Goal: Task Accomplishment & Management: Use online tool/utility

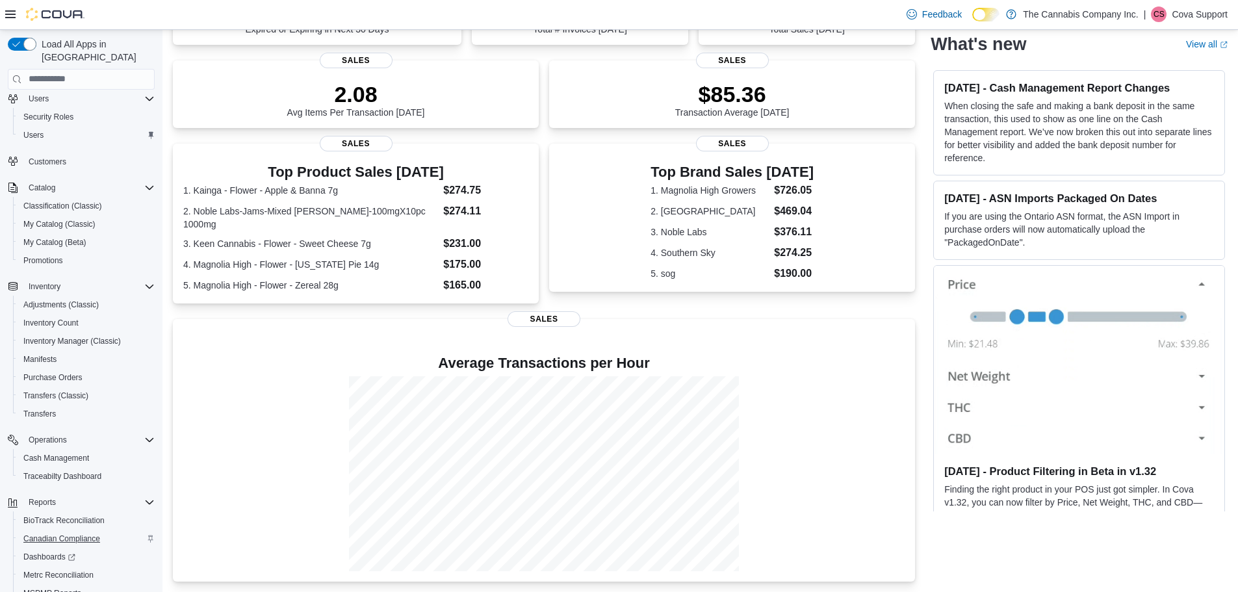
scroll to position [151, 0]
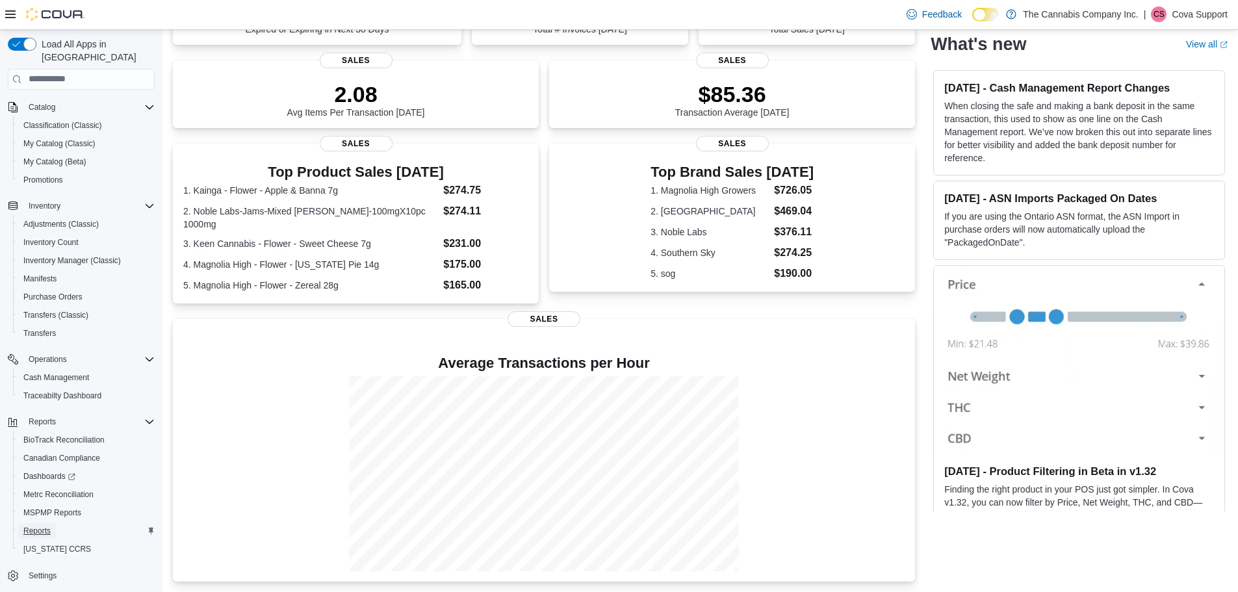
drag, startPoint x: 38, startPoint y: 514, endPoint x: 188, endPoint y: 487, distance: 152.6
click at [38, 526] on span "Reports" at bounding box center [36, 531] width 27 height 10
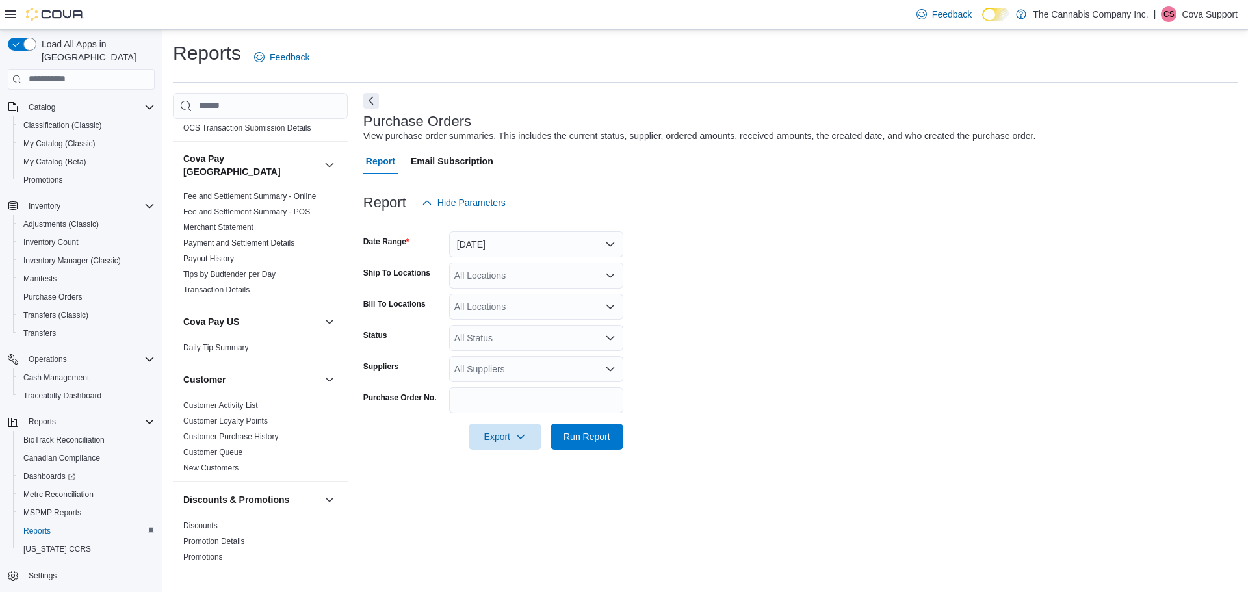
scroll to position [130, 0]
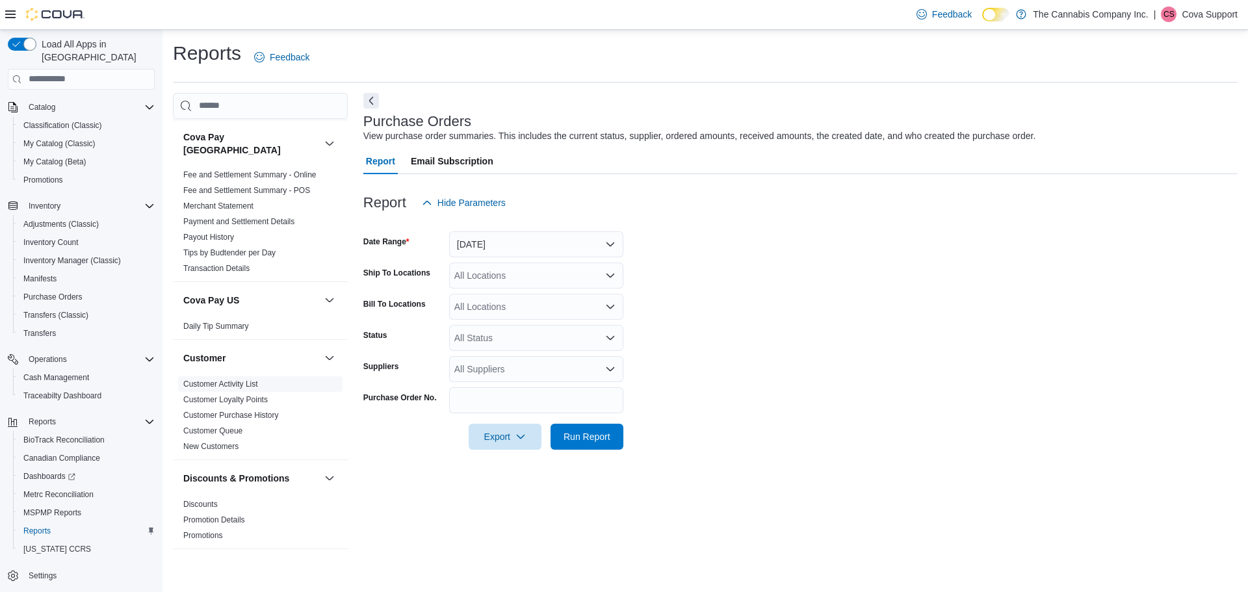
click at [205, 376] on span "Customer Activity List" at bounding box center [260, 384] width 164 height 16
click at [206, 380] on link "Customer Activity List" at bounding box center [220, 384] width 75 height 9
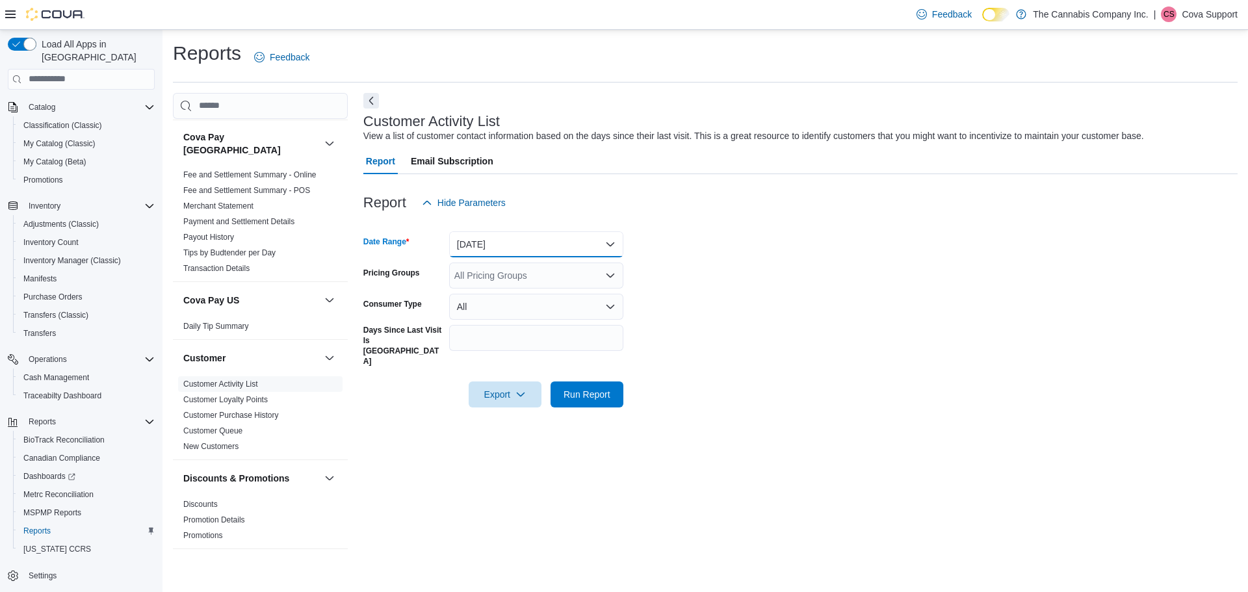
click at [554, 238] on button "Yesterday" at bounding box center [536, 244] width 174 height 26
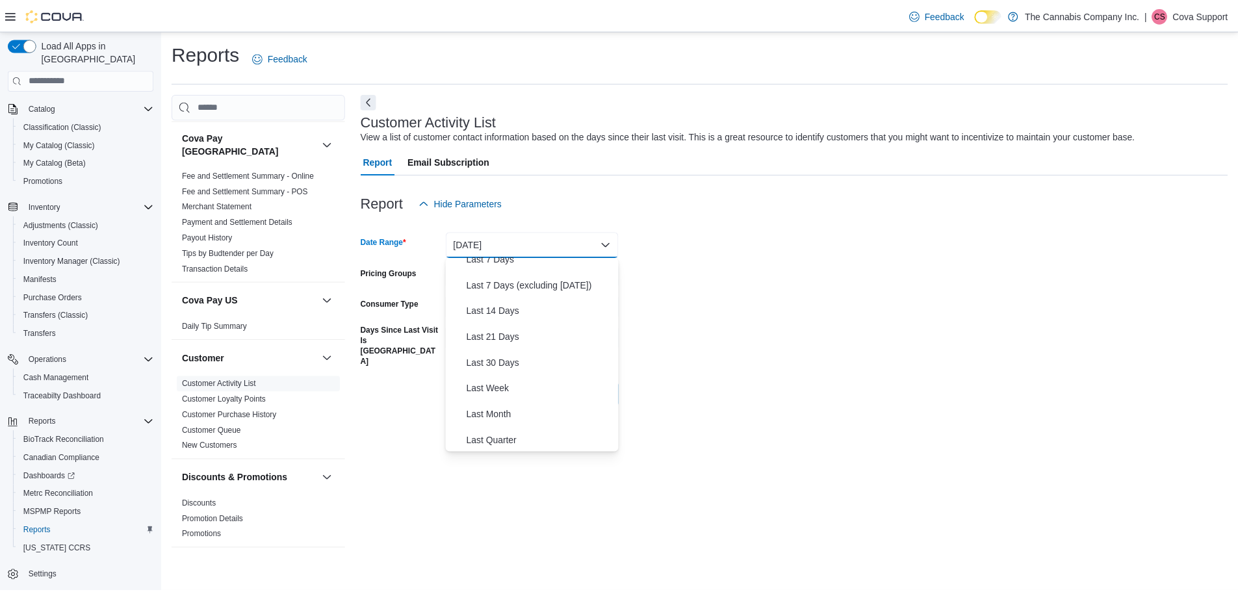
scroll to position [195, 0]
click at [517, 410] on span "Quarter To Date" at bounding box center [544, 414] width 148 height 16
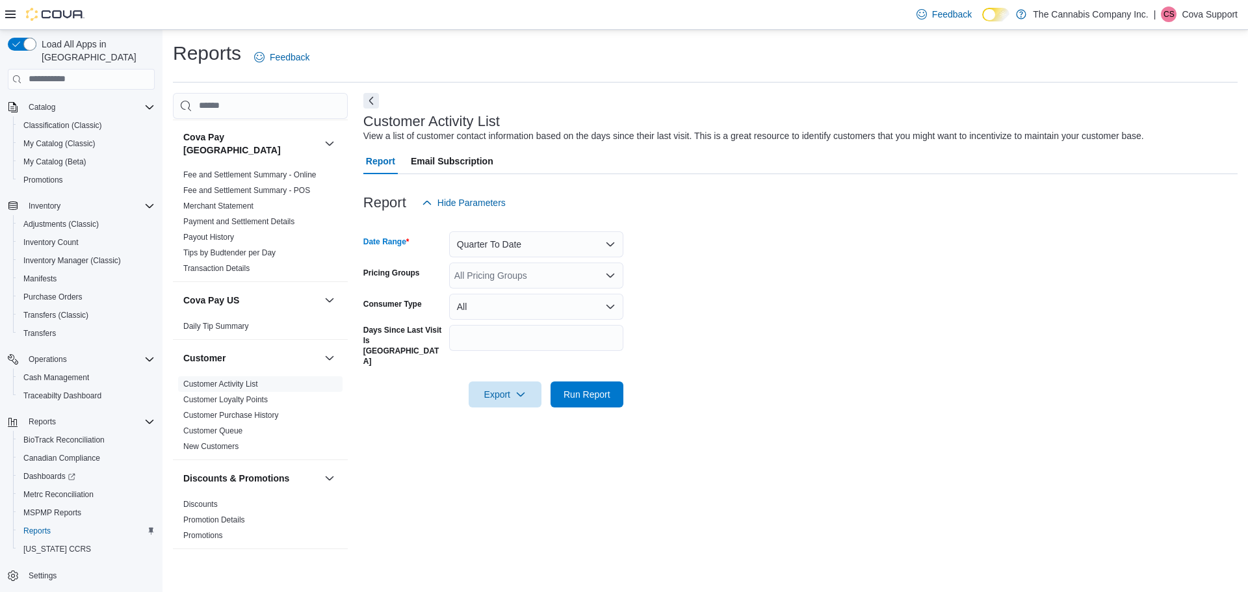
click at [875, 344] on form "Date Range Quarter To Date Pricing Groups All Pricing Groups Consumer Type All …" at bounding box center [800, 312] width 874 height 192
click at [562, 276] on div "All Pricing Groups" at bounding box center [536, 276] width 174 height 26
click at [759, 274] on form "Date Range Quarter To Date Pricing Groups All Pricing Groups Consumer Type All …" at bounding box center [800, 312] width 874 height 192
click at [538, 305] on button "All" at bounding box center [536, 307] width 174 height 26
click at [879, 299] on form "Date Range Quarter To Date Pricing Groups All Pricing Groups Consumer Type All …" at bounding box center [800, 312] width 874 height 192
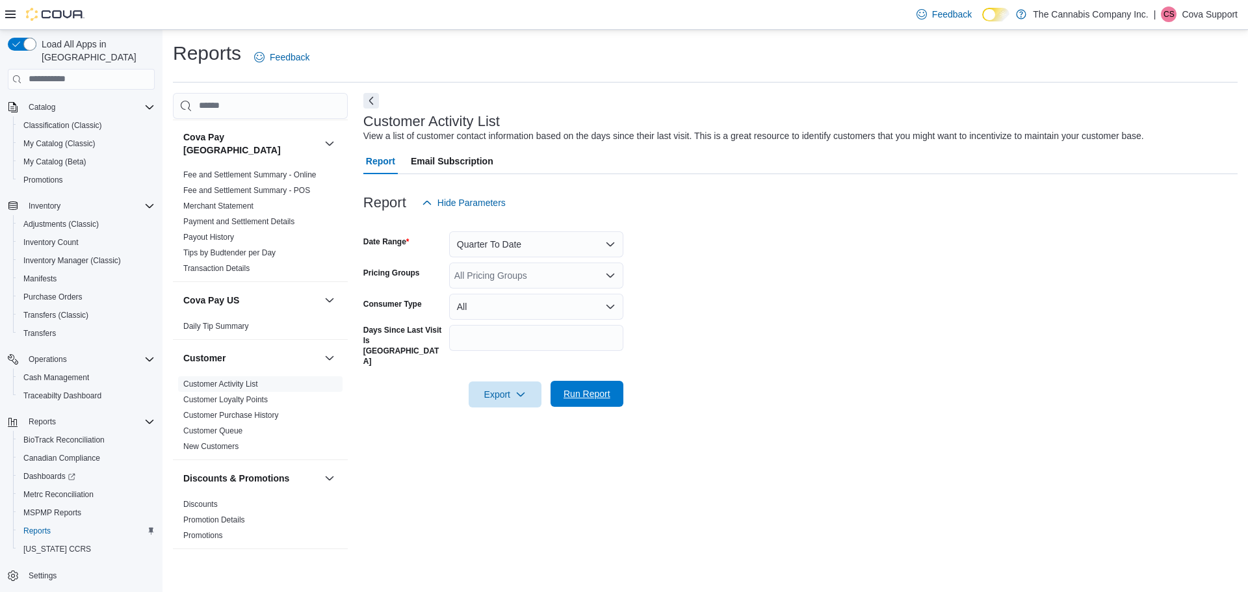
click at [595, 381] on span "Run Report" at bounding box center [586, 394] width 57 height 26
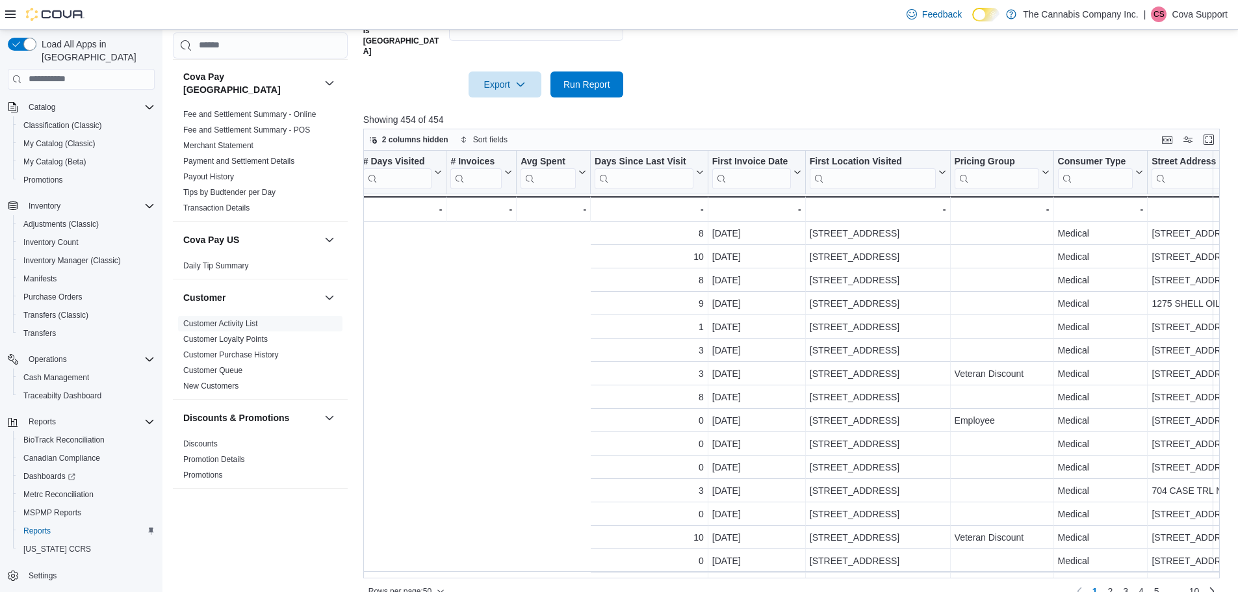
scroll to position [0, 1193]
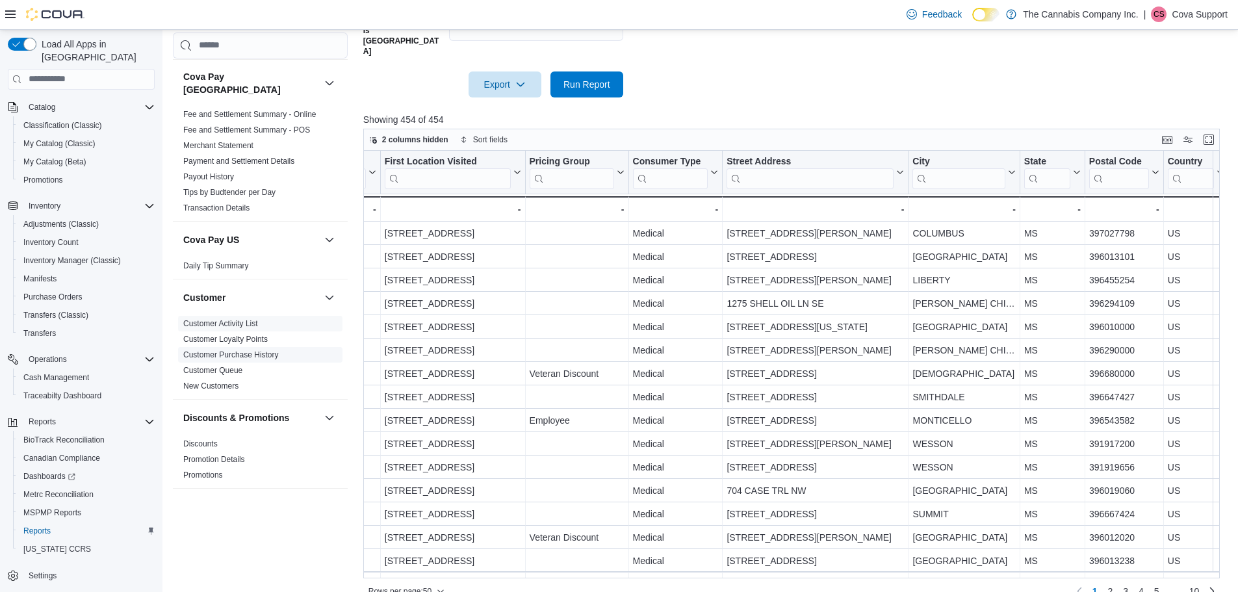
click at [256, 350] on link "Customer Purchase History" at bounding box center [231, 354] width 96 height 9
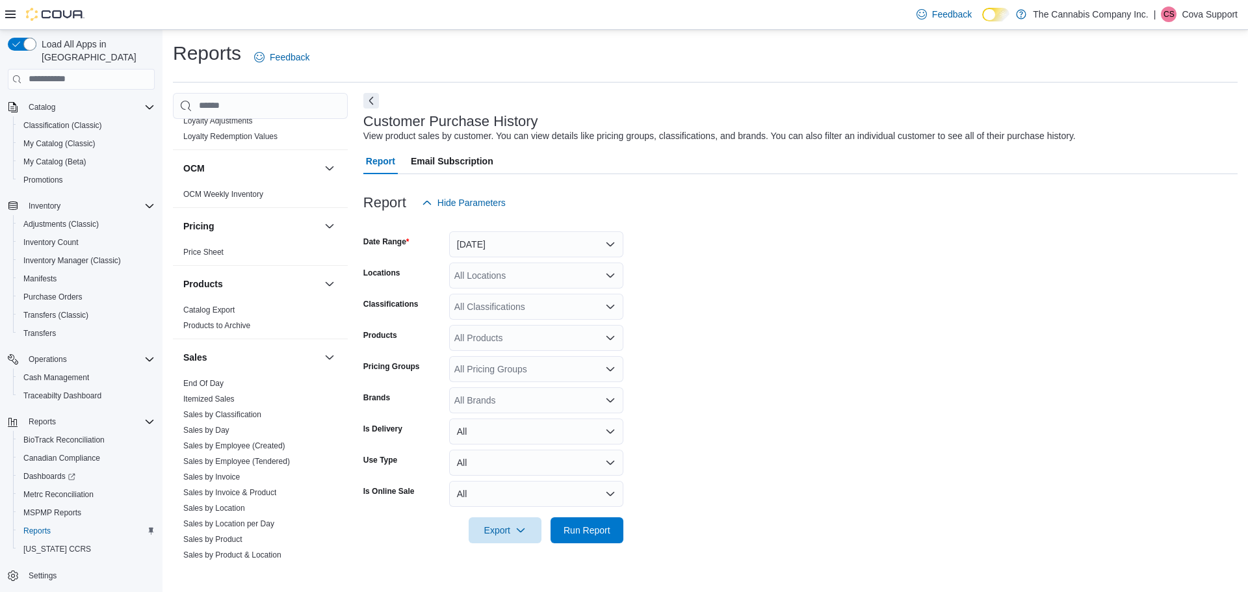
scroll to position [1076, 0]
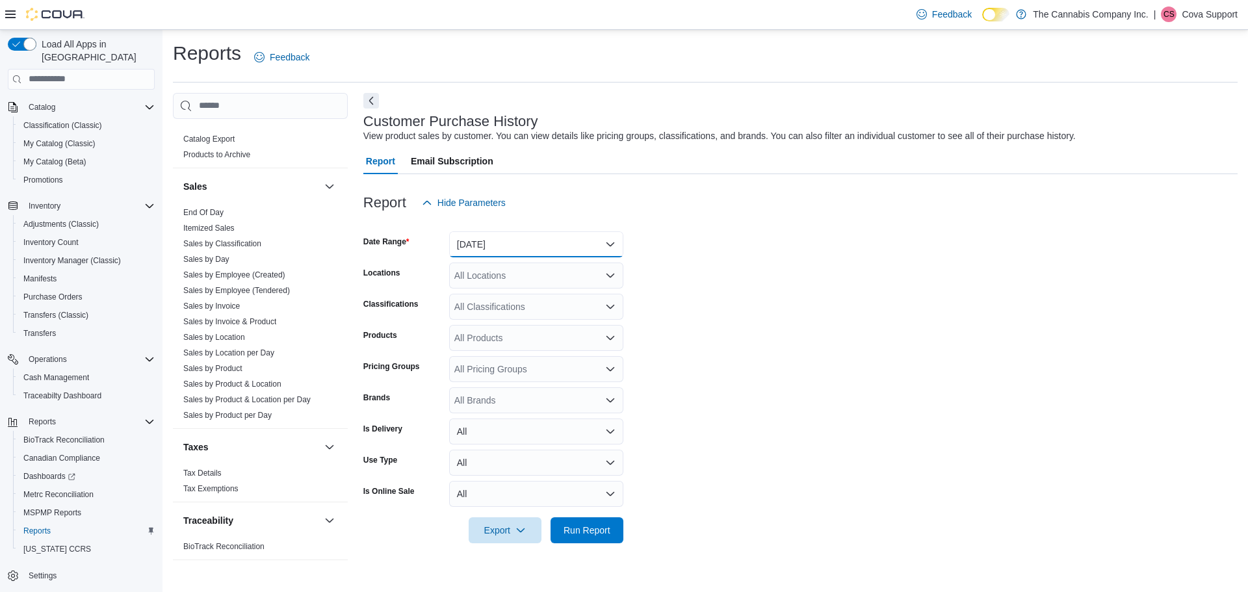
click at [578, 251] on button "Yesterday" at bounding box center [536, 244] width 174 height 26
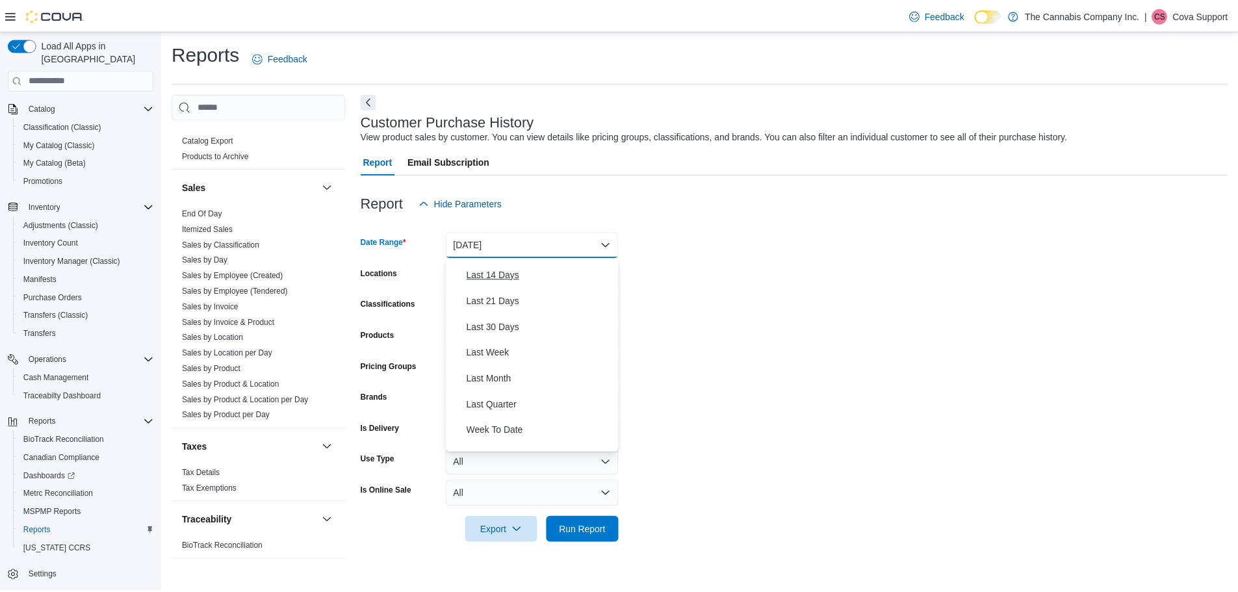
scroll to position [195, 0]
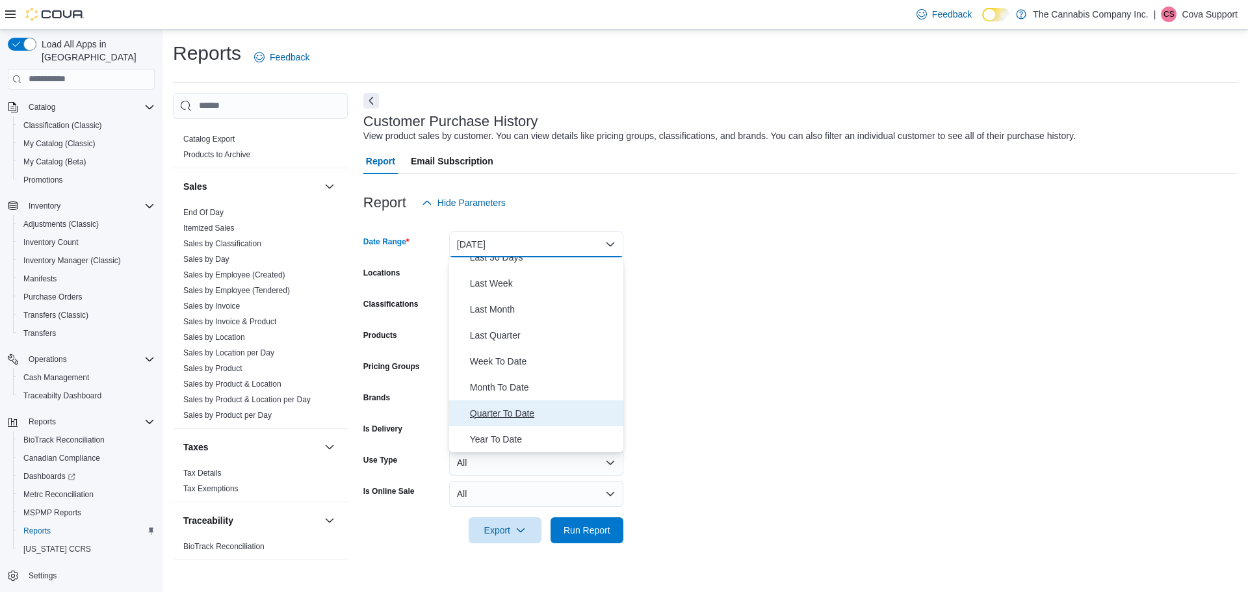
click at [524, 412] on span "Quarter To Date" at bounding box center [544, 414] width 148 height 16
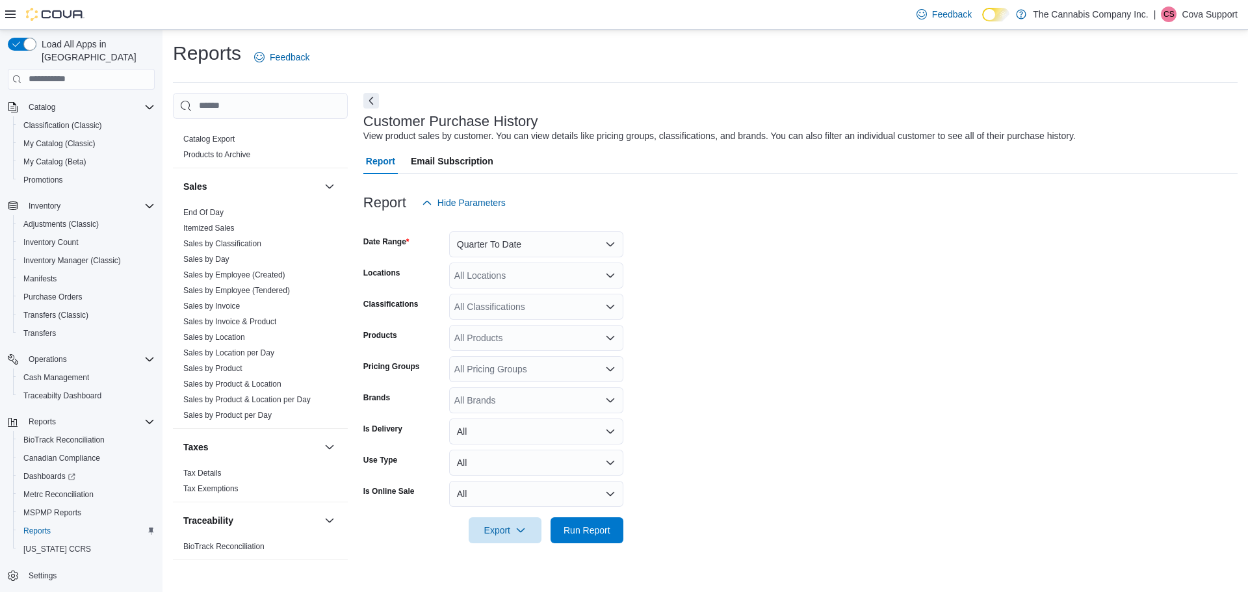
click at [853, 398] on form "Date Range Quarter To Date Locations All Locations Classifications All Classifi…" at bounding box center [800, 380] width 874 height 328
click at [539, 273] on div "All Locations" at bounding box center [536, 276] width 174 height 26
click at [552, 317] on span "939 Brookway Blvd, Suite L" at bounding box center [522, 316] width 90 height 13
click at [838, 346] on form "Date Range Quarter To Date Locations 939 Brookway Blvd, Suite L Combo box. Sele…" at bounding box center [800, 380] width 874 height 328
click at [596, 543] on div "Export Run Report" at bounding box center [493, 530] width 260 height 26
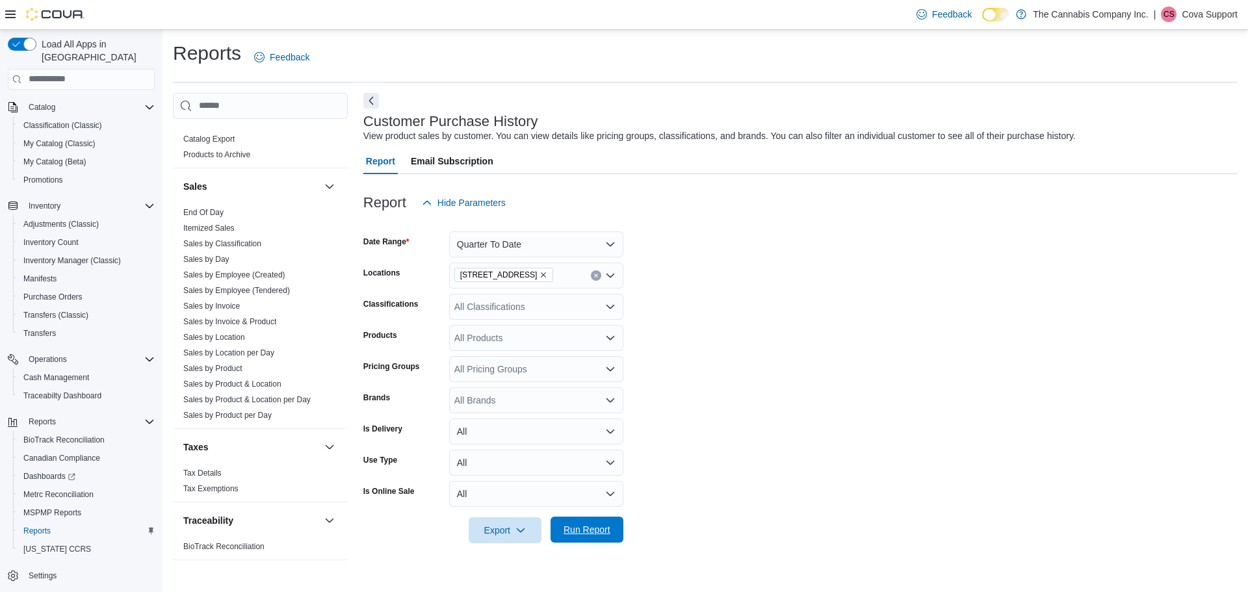
click at [612, 527] on span "Run Report" at bounding box center [586, 530] width 57 height 26
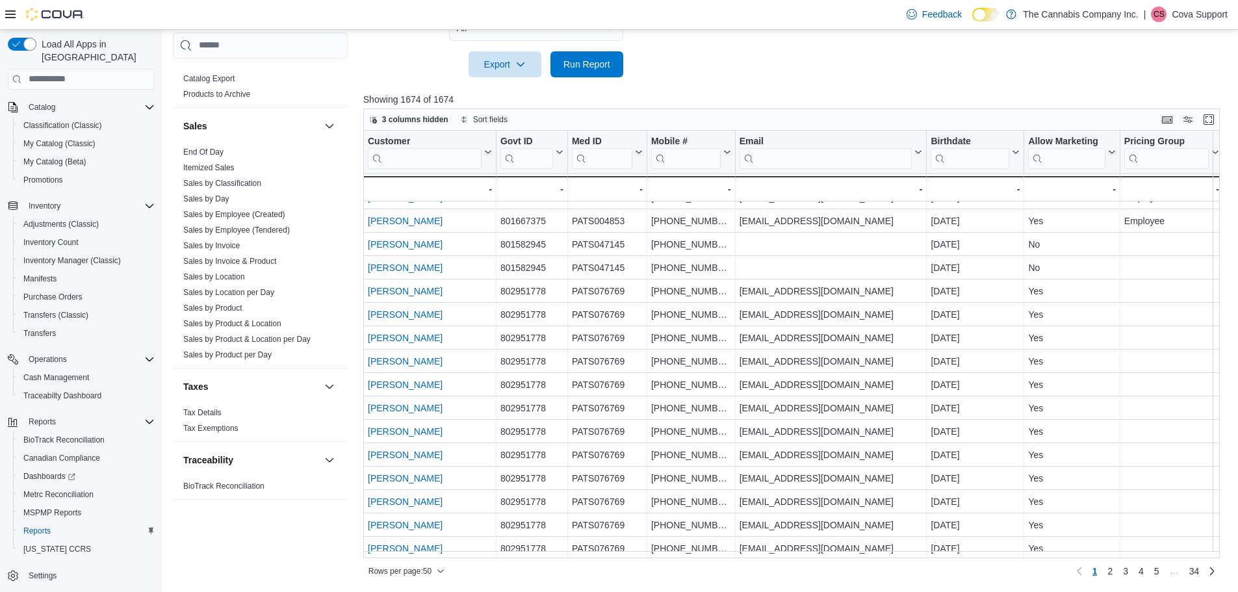
scroll to position [819, 0]
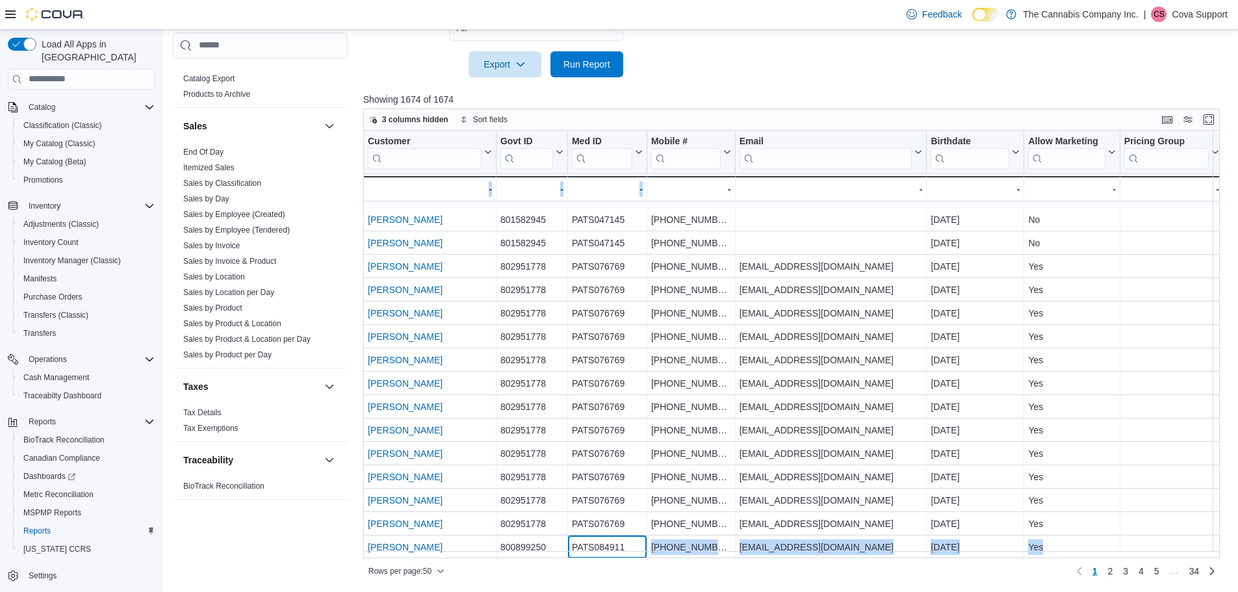
drag, startPoint x: 645, startPoint y: 550, endPoint x: 718, endPoint y: 552, distance: 72.8
click at [718, 552] on div "Customer Click to view column header actions Govt ID Click to view column heade…" at bounding box center [796, 345] width 866 height 428
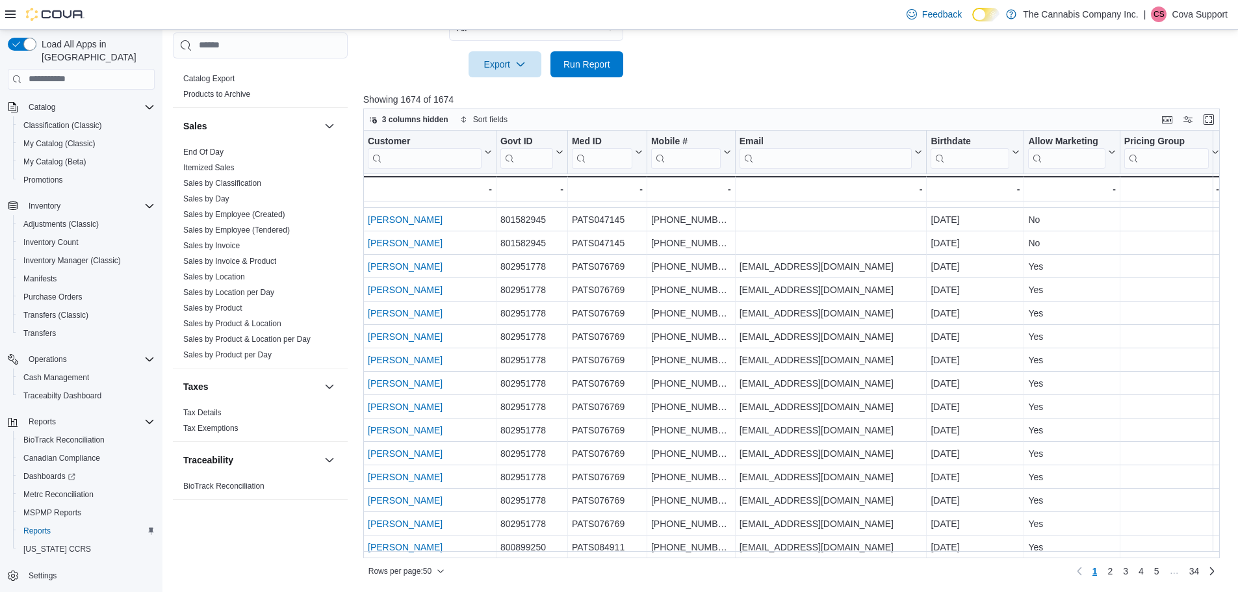
click at [258, 539] on div "Cash Management Cash Management Cash Out Details Compliance OCS Transaction Sub…" at bounding box center [260, 298] width 175 height 533
click at [1198, 570] on span "34" at bounding box center [1194, 571] width 10 height 13
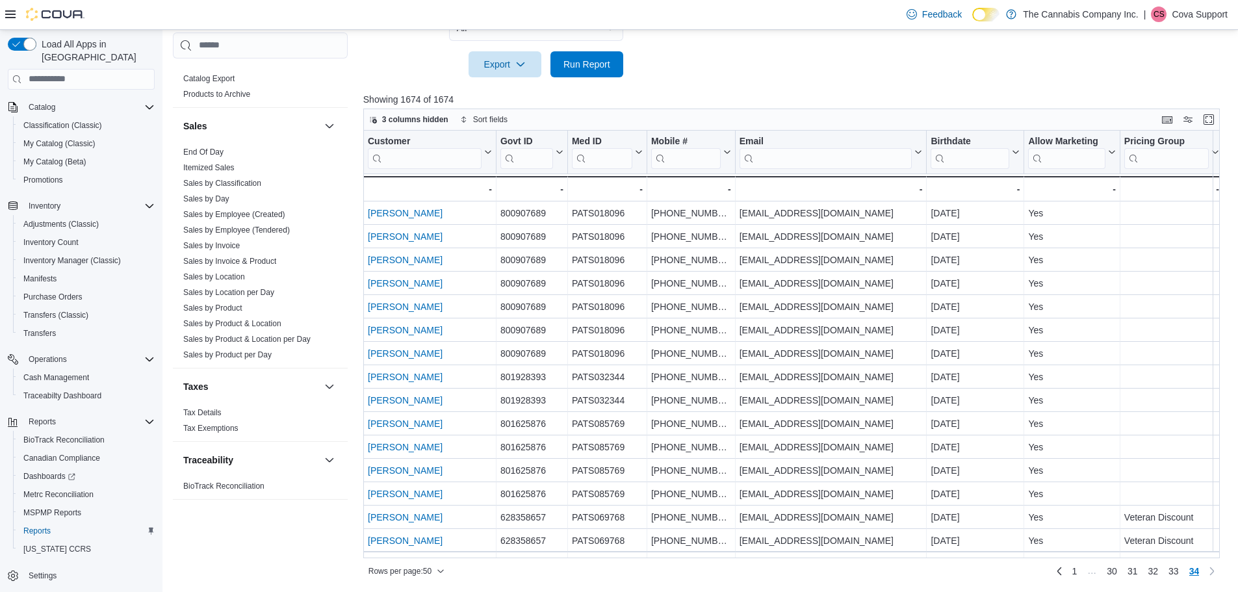
scroll to position [211, 0]
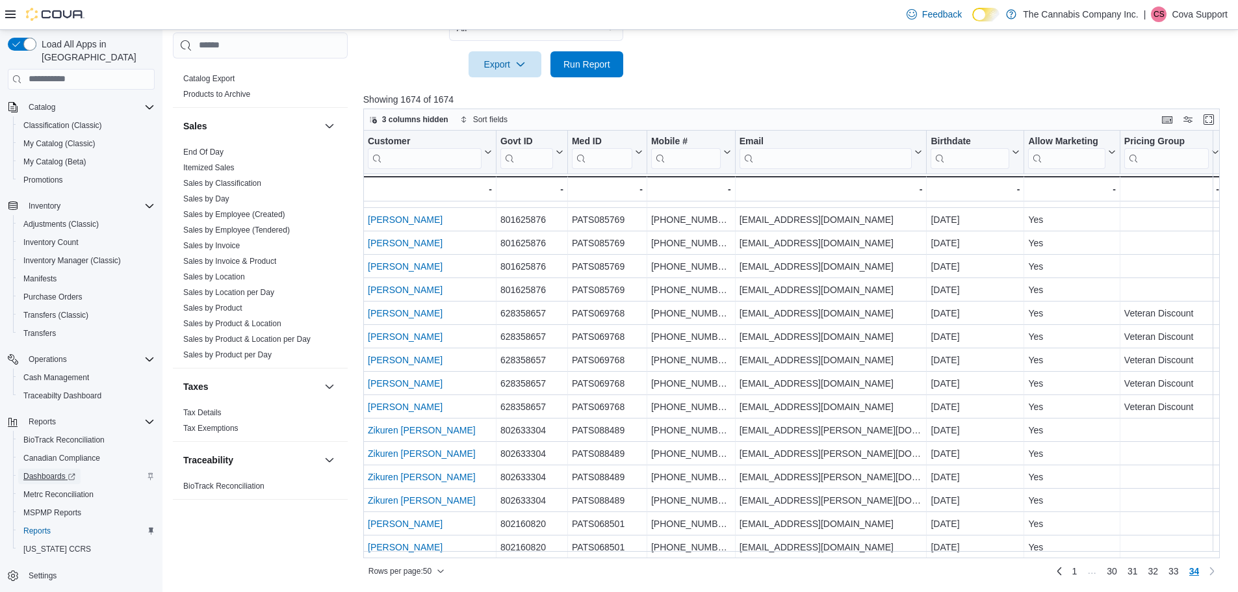
click at [57, 471] on span "Dashboards" at bounding box center [49, 476] width 52 height 10
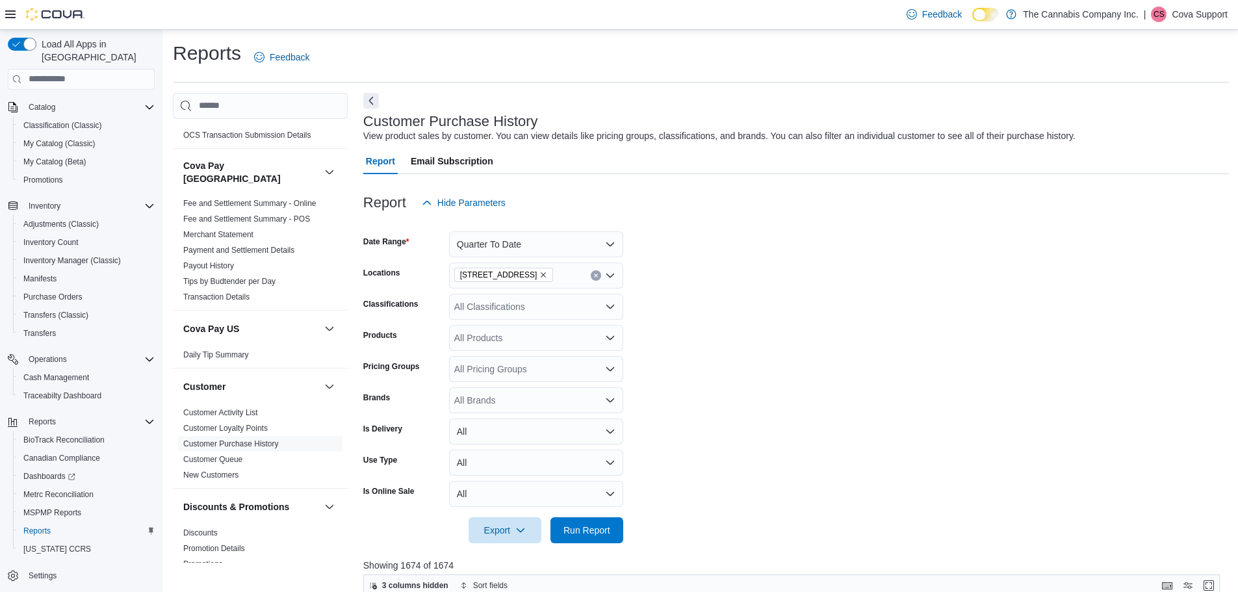
scroll to position [0, 0]
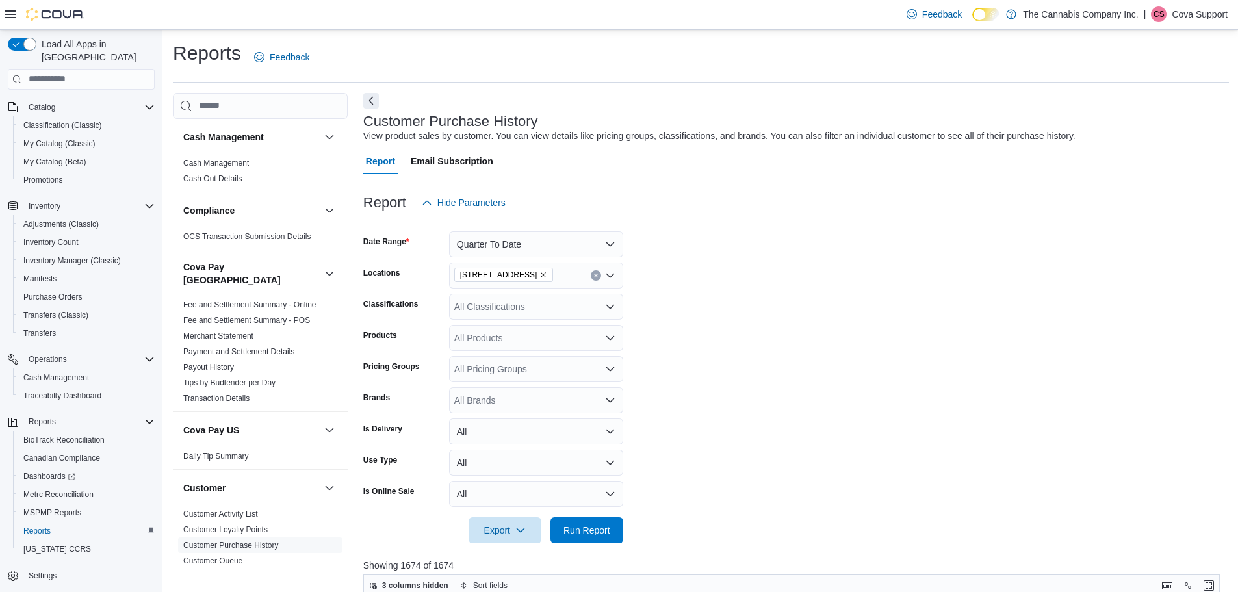
click at [1197, 14] on p "Cova Support" at bounding box center [1200, 14] width 56 height 16
click at [1146, 123] on span "Sign Out" at bounding box center [1143, 126] width 35 height 13
